Goal: Navigation & Orientation: Find specific page/section

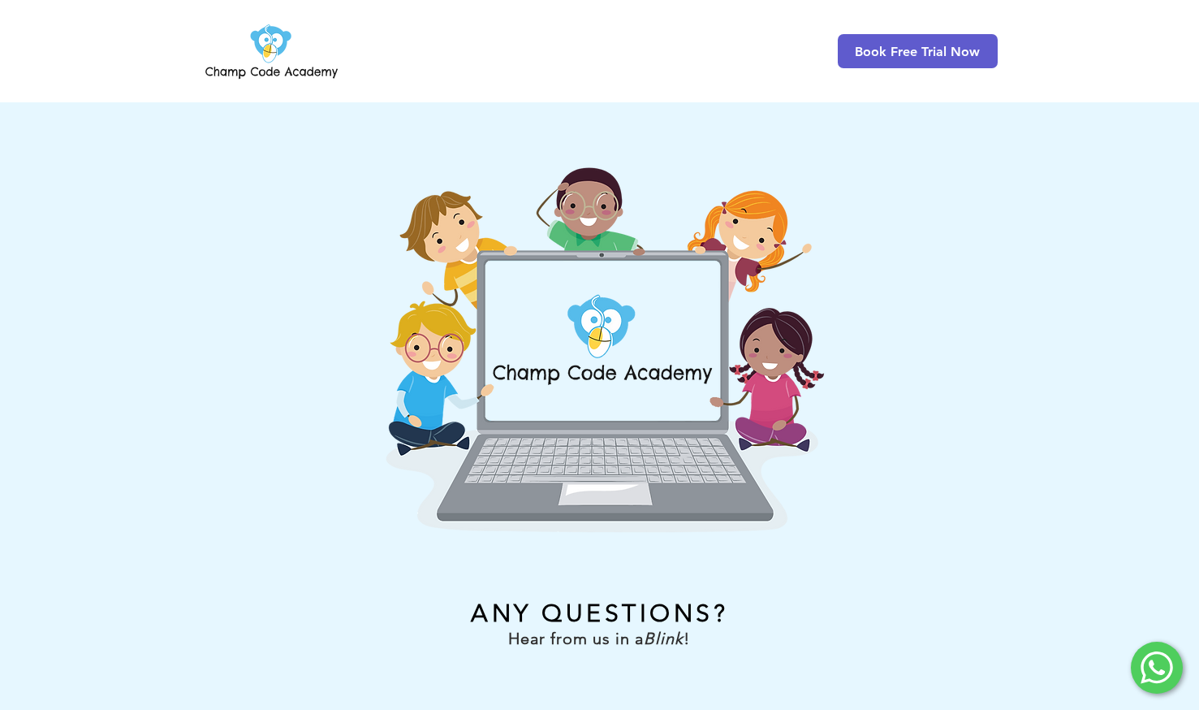
click at [257, 45] on img at bounding box center [271, 50] width 139 height 63
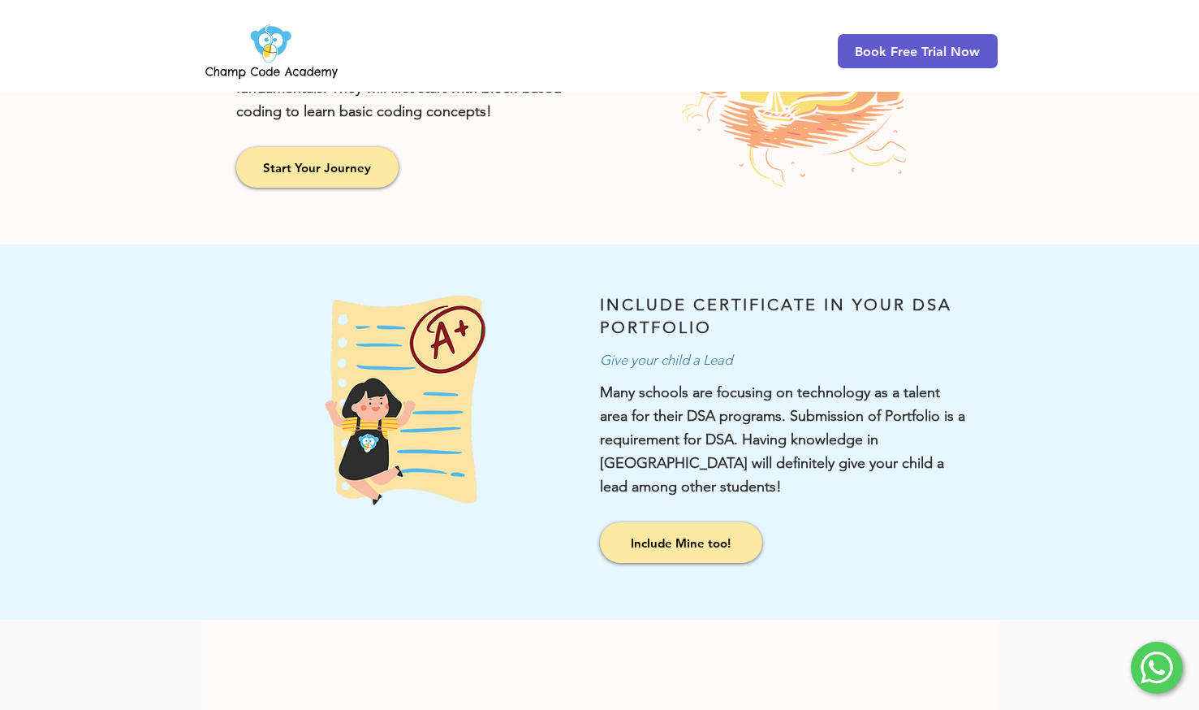
scroll to position [1461, 0]
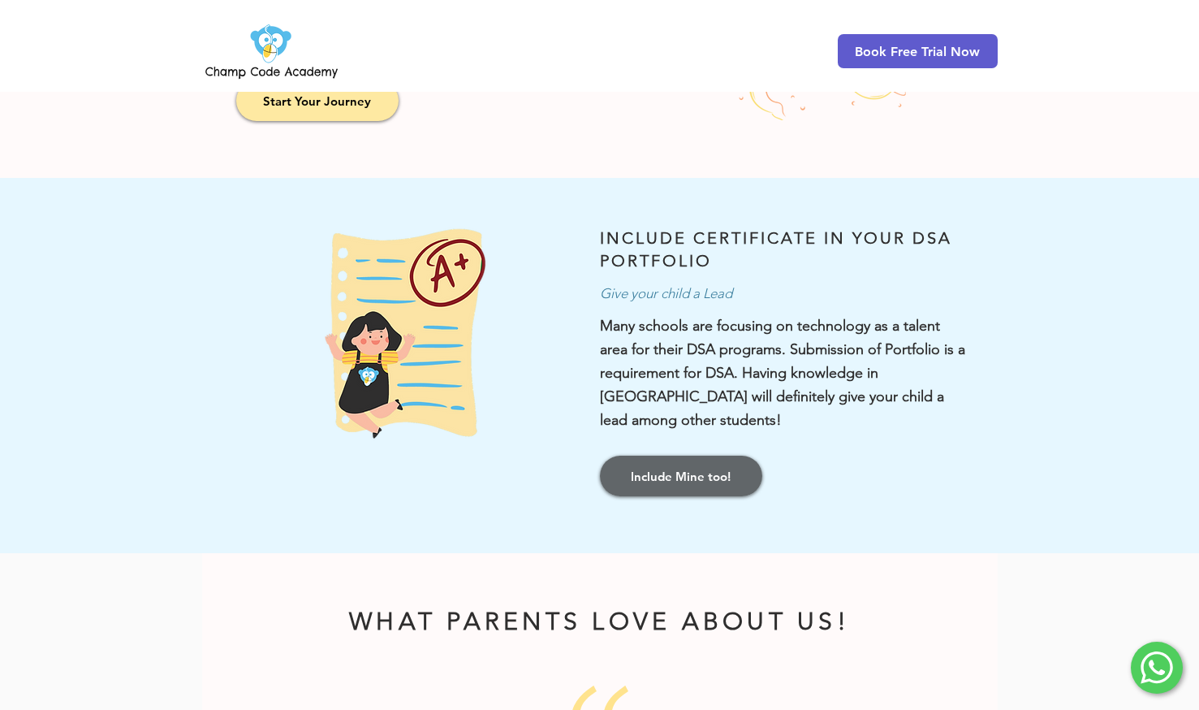
click at [694, 463] on link "Include Mine too!" at bounding box center [681, 475] width 162 height 41
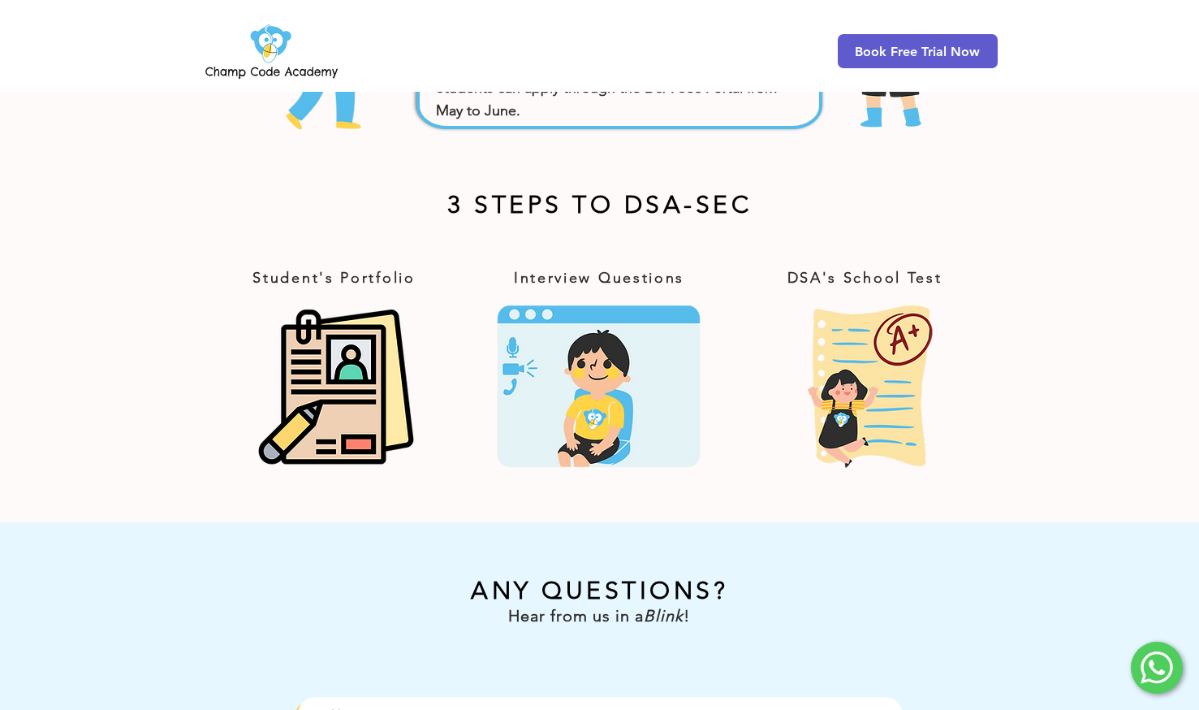
scroll to position [818, 0]
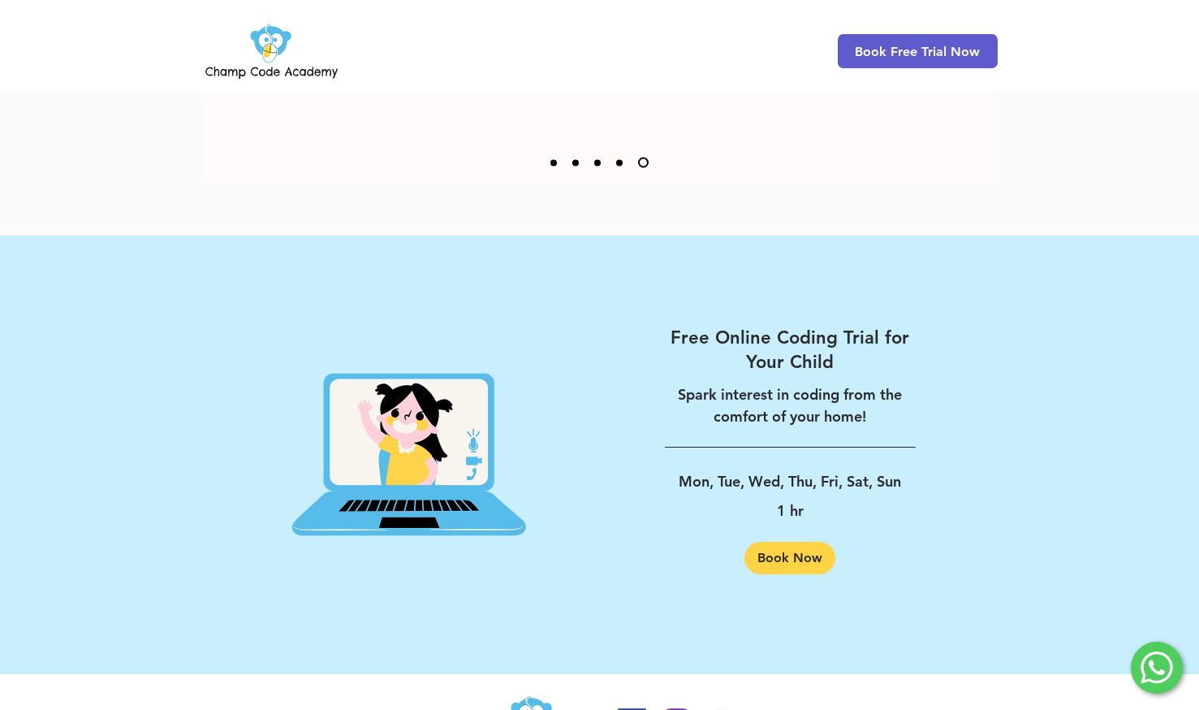
scroll to position [2490, 0]
